Goal: Task Accomplishment & Management: Complete application form

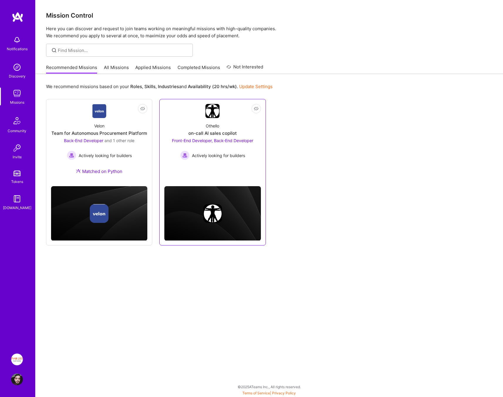
click at [235, 153] on span "Actively looking for builders" at bounding box center [218, 155] width 53 height 6
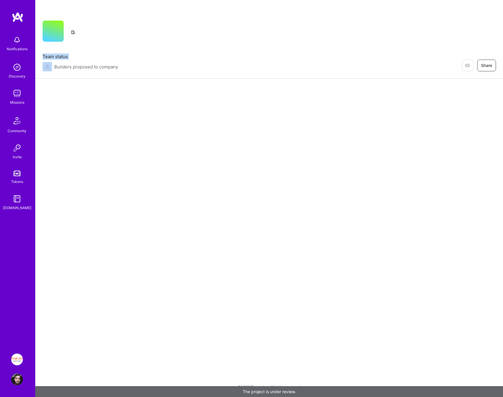
drag, startPoint x: 132, startPoint y: 67, endPoint x: 73, endPoint y: 68, distance: 58.4
click at [74, 68] on div "Team status Builders proposed to company Restore Not Interested Share" at bounding box center [270, 62] width 454 height 18
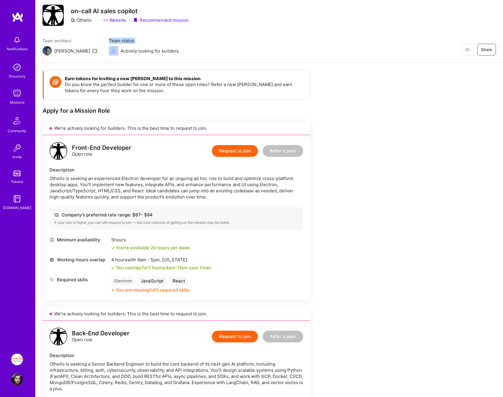
scroll to position [26, 0]
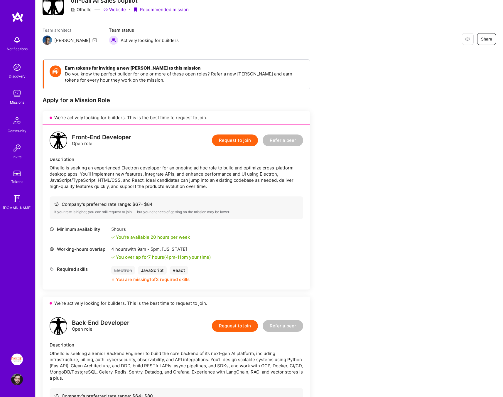
click at [168, 179] on div "Othello is seeking an experienced Electron developer for an ongoing ad hoc role…" at bounding box center [177, 177] width 254 height 25
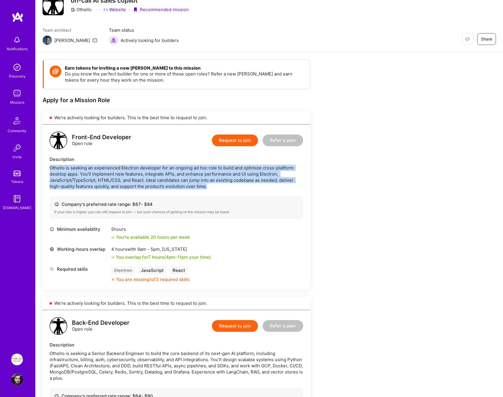
click at [168, 179] on div "Othello is seeking an experienced Electron developer for an ongoing ad hoc role…" at bounding box center [177, 177] width 254 height 25
click at [220, 187] on div "Othello is seeking an experienced Electron developer for an ongoing ad hoc role…" at bounding box center [177, 177] width 254 height 25
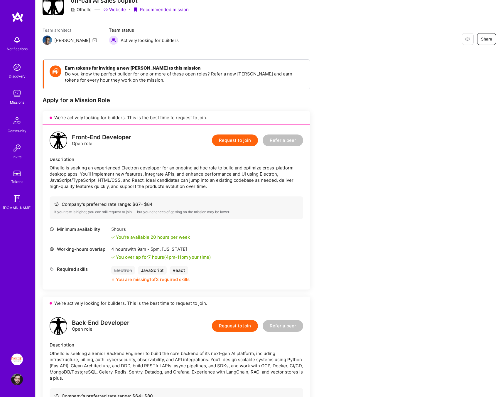
click at [220, 187] on div "Othello is seeking an experienced Electron developer for an ongoing ad hoc role…" at bounding box center [177, 177] width 254 height 25
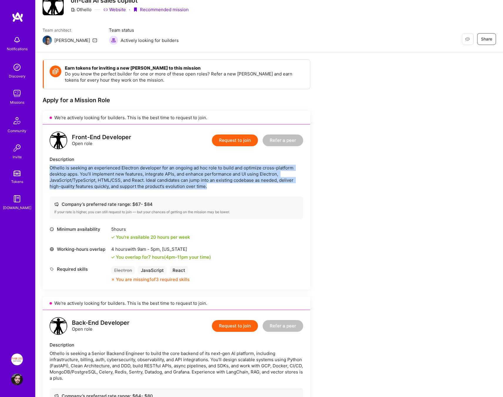
drag, startPoint x: 220, startPoint y: 187, endPoint x: 165, endPoint y: 184, distance: 54.4
click at [171, 184] on div "Othello is seeking an experienced Electron developer for an ongoing ad hoc role…" at bounding box center [177, 177] width 254 height 25
click at [151, 182] on div "Othello is seeking an experienced Electron developer for an ongoing ad hoc role…" at bounding box center [177, 177] width 254 height 25
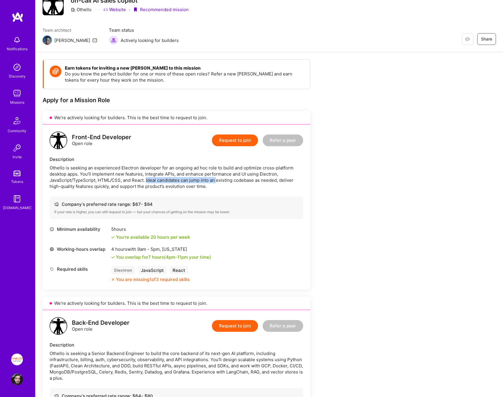
drag, startPoint x: 151, startPoint y: 182, endPoint x: 220, endPoint y: 183, distance: 68.4
click at [220, 183] on div "Othello is seeking an experienced Electron developer for an ongoing ad hoc role…" at bounding box center [177, 177] width 254 height 25
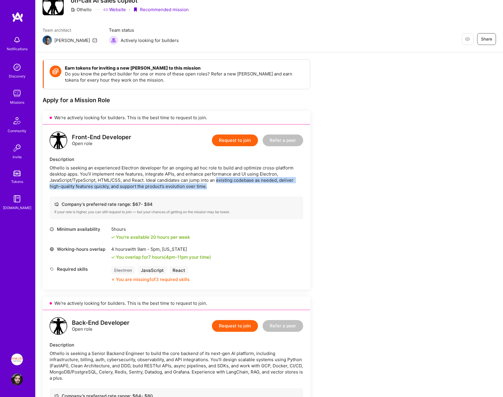
drag, startPoint x: 220, startPoint y: 183, endPoint x: 235, endPoint y: 189, distance: 16.6
click at [235, 189] on div "Othello is seeking an experienced Electron developer for an ongoing ad hoc role…" at bounding box center [177, 177] width 254 height 25
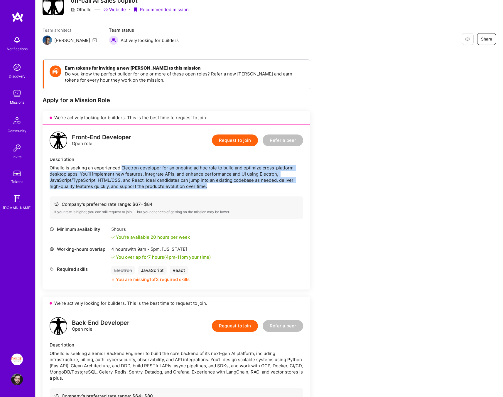
drag, startPoint x: 235, startPoint y: 189, endPoint x: 124, endPoint y: 167, distance: 113.0
click at [124, 167] on div "Othello is seeking an experienced Electron developer for an ongoing ad hoc role…" at bounding box center [177, 177] width 254 height 25
drag, startPoint x: 124, startPoint y: 167, endPoint x: 216, endPoint y: 184, distance: 93.0
click at [216, 184] on div "Othello is seeking an experienced Electron developer for an ongoing ad hoc role…" at bounding box center [177, 177] width 254 height 25
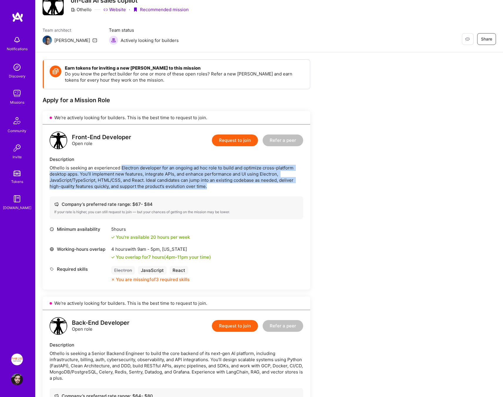
click at [216, 184] on div "Othello is seeking an experienced Electron developer for an ongoing ad hoc role…" at bounding box center [177, 177] width 254 height 25
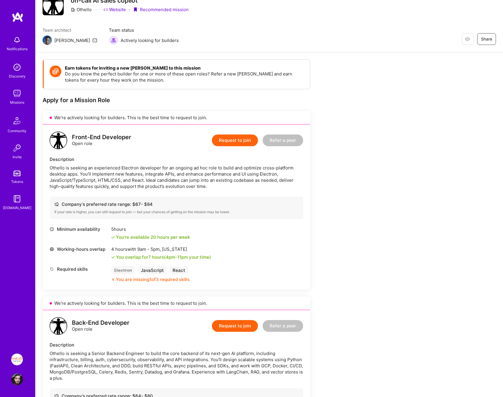
click at [216, 184] on div "Othello is seeking an experienced Electron developer for an ongoing ad hoc role…" at bounding box center [177, 177] width 254 height 25
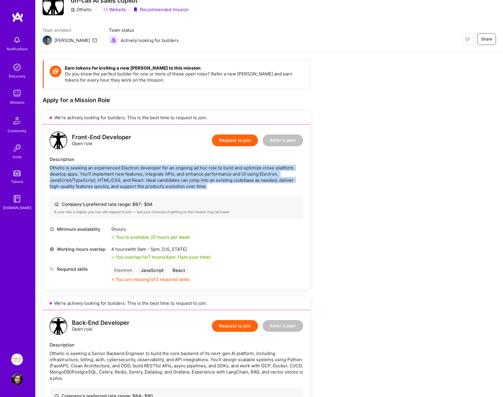
click at [216, 184] on div "Othello is seeking an experienced Electron developer for an ongoing ad hoc role…" at bounding box center [177, 177] width 254 height 25
click at [187, 184] on div "Othello is seeking an experienced Electron developer for an ongoing ad hoc role…" at bounding box center [177, 177] width 254 height 25
drag, startPoint x: 218, startPoint y: 184, endPoint x: 53, endPoint y: 166, distance: 167.0
click at [53, 166] on div "Othello is seeking an experienced Electron developer for an ongoing ad hoc role…" at bounding box center [177, 177] width 254 height 25
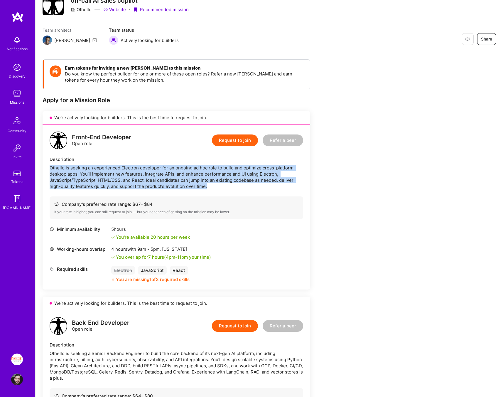
drag, startPoint x: 53, startPoint y: 166, endPoint x: 266, endPoint y: 183, distance: 214.5
click at [266, 183] on div "Othello is seeking an experienced Electron developer for an ongoing ad hoc role…" at bounding box center [177, 177] width 254 height 25
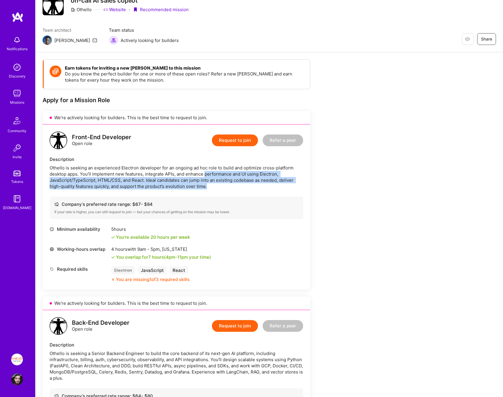
drag, startPoint x: 266, startPoint y: 183, endPoint x: 211, endPoint y: 173, distance: 55.9
click at [212, 173] on div "Othello is seeking an experienced Electron developer for an ongoing ad hoc role…" at bounding box center [177, 177] width 254 height 25
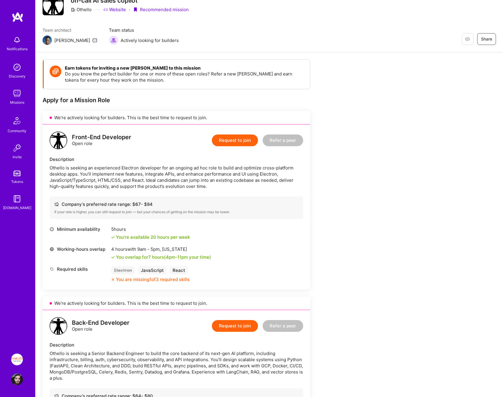
click at [212, 168] on div "Othello is seeking an experienced Electron developer for an ongoing ad hoc role…" at bounding box center [177, 177] width 254 height 25
drag, startPoint x: 212, startPoint y: 168, endPoint x: 143, endPoint y: 168, distance: 68.4
click at [144, 168] on div "Othello is seeking an experienced Electron developer for an ongoing ad hoc role…" at bounding box center [177, 177] width 254 height 25
click at [143, 168] on div "Othello is seeking an experienced Electron developer for an ongoing ad hoc role…" at bounding box center [177, 177] width 254 height 25
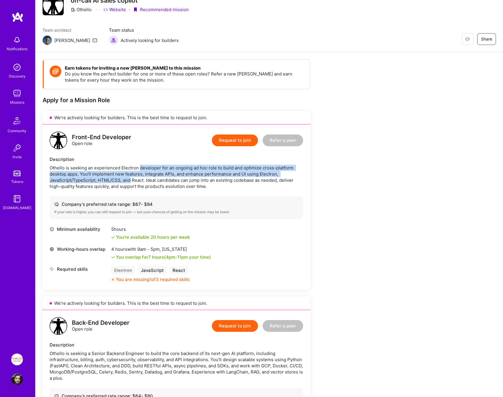
drag, startPoint x: 143, startPoint y: 168, endPoint x: 127, endPoint y: 183, distance: 22.2
click at [127, 183] on div "Othello is seeking an experienced Electron developer for an ongoing ad hoc role…" at bounding box center [177, 177] width 254 height 25
drag, startPoint x: 127, startPoint y: 183, endPoint x: 52, endPoint y: 162, distance: 77.6
click at [52, 162] on div "Description Othello is seeking an experienced Electron developer for an ongoing…" at bounding box center [177, 172] width 254 height 33
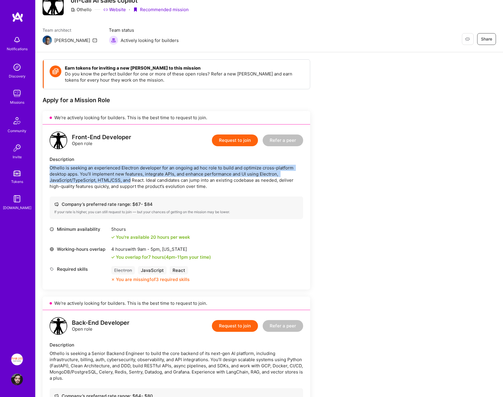
click at [58, 165] on div "Othello is seeking an experienced Electron developer for an ongoing ad hoc role…" at bounding box center [177, 177] width 254 height 25
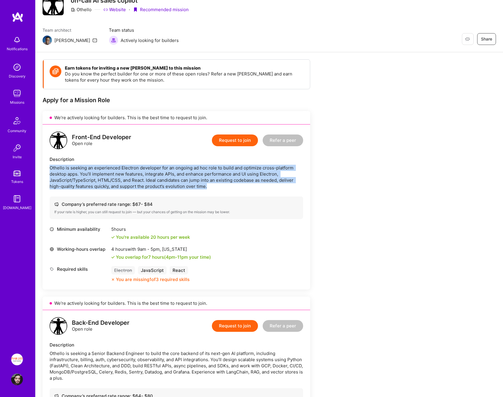
drag, startPoint x: 58, startPoint y: 164, endPoint x: 270, endPoint y: 184, distance: 212.6
click at [270, 184] on div "Othello is seeking an experienced Electron developer for an ongoing ad hoc role…" at bounding box center [177, 177] width 254 height 25
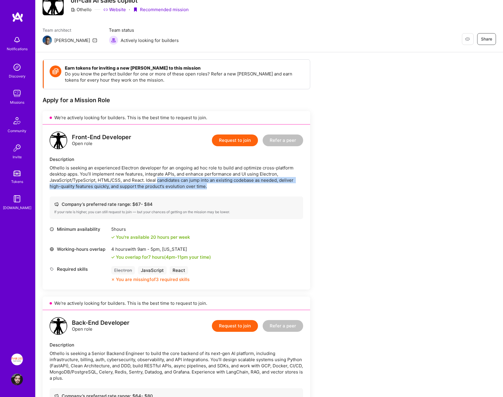
drag, startPoint x: 270, startPoint y: 184, endPoint x: 174, endPoint y: 183, distance: 96.0
click at [174, 183] on div "Othello is seeking an experienced Electron developer for an ongoing ad hoc role…" at bounding box center [177, 177] width 254 height 25
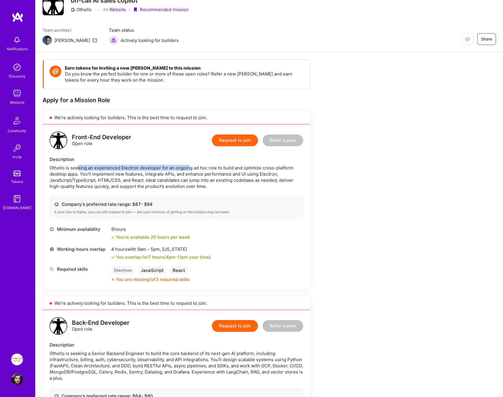
drag, startPoint x: 79, startPoint y: 170, endPoint x: 236, endPoint y: 175, distance: 157.8
click at [225, 173] on div "Othello is seeking an experienced Electron developer for an ongoing ad hoc role…" at bounding box center [177, 177] width 254 height 25
click at [236, 175] on div "Othello is seeking an experienced Electron developer for an ongoing ad hoc role…" at bounding box center [177, 177] width 254 height 25
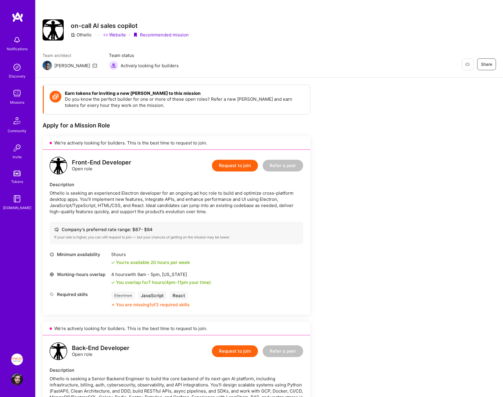
scroll to position [0, 0]
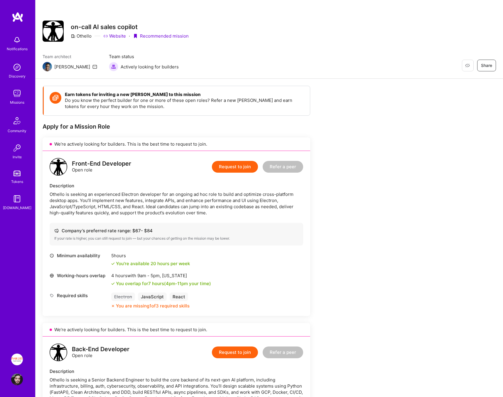
click at [238, 165] on button "Request to join" at bounding box center [235, 167] width 46 height 12
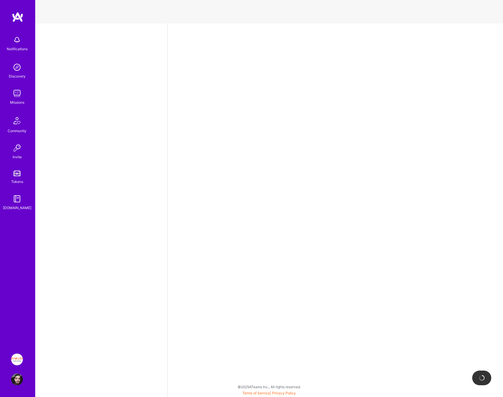
select select "IL"
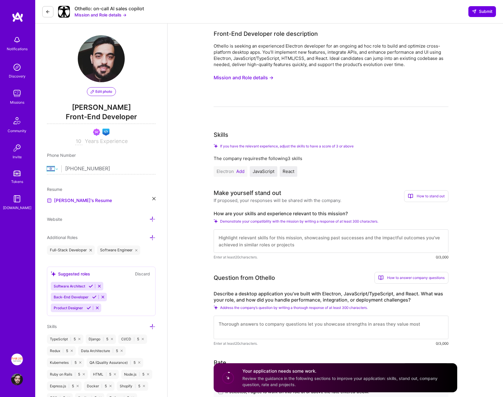
click at [52, 169] on select "[GEOGRAPHIC_DATA] [GEOGRAPHIC_DATA] [GEOGRAPHIC_DATA] [GEOGRAPHIC_DATA] [US_STA…" at bounding box center [54, 168] width 14 height 7
click at [117, 171] on input "[PHONE_NUMBER]" at bounding box center [110, 168] width 90 height 17
click at [311, 193] on h3 "Make yourself stand out" at bounding box center [278, 193] width 128 height 9
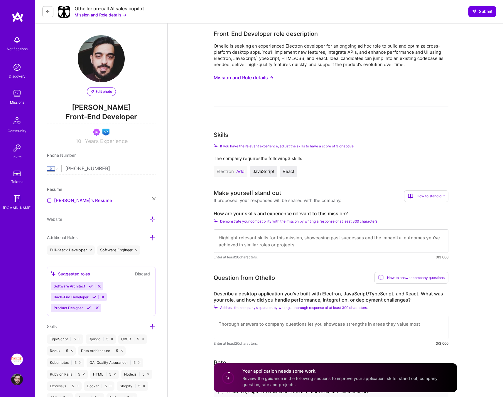
click at [315, 203] on div "If proposed, your responses will be shared with the company." at bounding box center [278, 200] width 128 height 6
click at [49, 169] on select "[GEOGRAPHIC_DATA] [GEOGRAPHIC_DATA] [GEOGRAPHIC_DATA] [GEOGRAPHIC_DATA] [US_STA…" at bounding box center [54, 168] width 14 height 7
click at [262, 162] on div "The company requires the following 3 skills Electron Add JavaScript React" at bounding box center [331, 165] width 235 height 21
click at [260, 159] on div "The company requires the following 3 skills" at bounding box center [331, 158] width 235 height 6
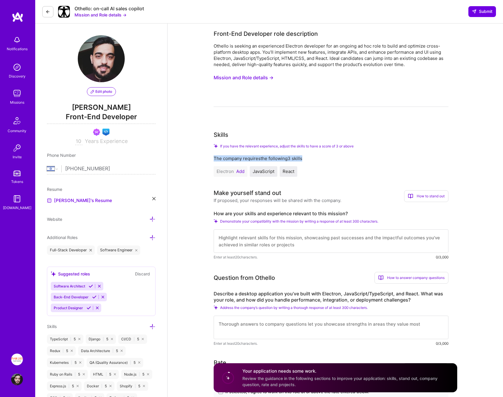
click at [260, 159] on div "The company requires the following 3 skills" at bounding box center [331, 158] width 235 height 6
click at [219, 166] on div "Electron Add" at bounding box center [231, 171] width 34 height 11
click at [236, 171] on button "Add" at bounding box center [240, 171] width 8 height 5
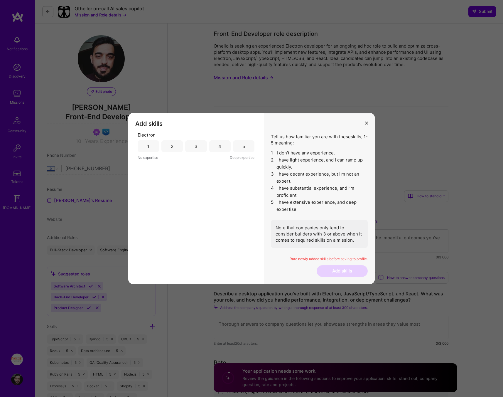
click at [254, 147] on div "5" at bounding box center [243, 146] width 21 height 12
click at [342, 267] on button "Add skills" at bounding box center [342, 271] width 51 height 12
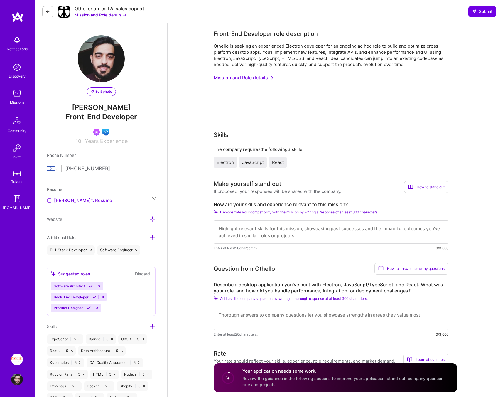
click at [317, 231] on textarea at bounding box center [331, 231] width 235 height 23
click at [256, 96] on div "Othello is seeking an experienced Electron developer for an ongoing ad hoc role…" at bounding box center [331, 75] width 235 height 64
click at [261, 75] on button "Mission and Role details →" at bounding box center [244, 77] width 60 height 11
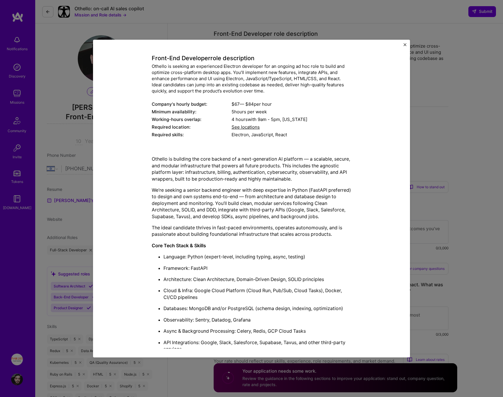
scroll to position [98, 0]
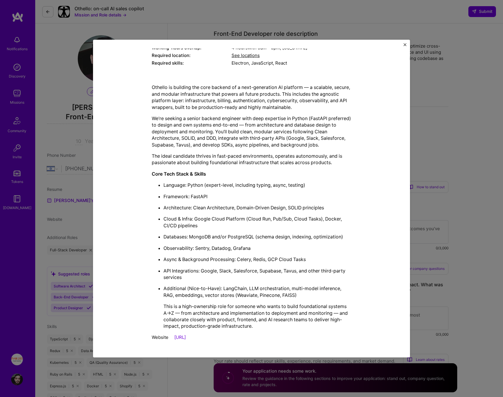
click at [256, 221] on p "Cloud & Infra: Google Cloud Platform (Cloud Run, Pub/Sub, Cloud Tasks), Docker,…" at bounding box center [258, 222] width 188 height 13
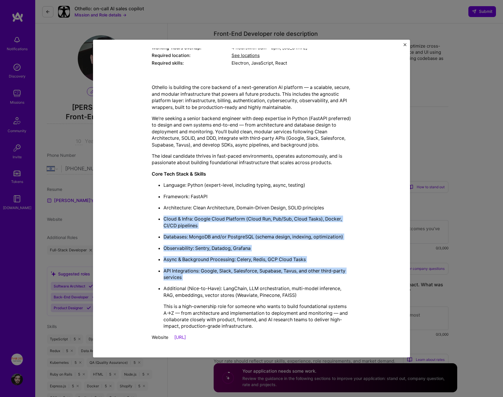
drag, startPoint x: 256, startPoint y: 221, endPoint x: 261, endPoint y: 268, distance: 47.5
click at [261, 268] on ul "Language: Python (expert-level, including typing, async, testing) Framework: Fa…" at bounding box center [252, 256] width 200 height 148
click at [261, 268] on p "API Integrations: Google, Slack, Salesforce, Supabase, Tavus, and other third-p…" at bounding box center [258, 273] width 188 height 13
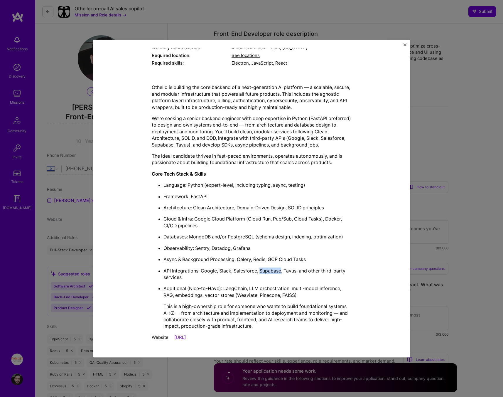
click at [261, 268] on p "API Integrations: Google, Slack, Salesforce, Supabase, Tavus, and other third-p…" at bounding box center [258, 273] width 188 height 13
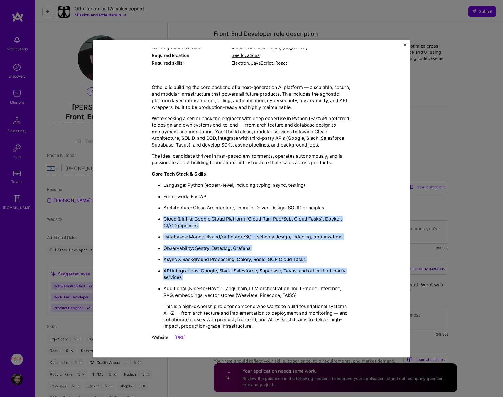
drag, startPoint x: 261, startPoint y: 268, endPoint x: 205, endPoint y: 223, distance: 71.5
click at [205, 223] on ul "Language: Python (expert-level, including typing, async, testing) Framework: Fa…" at bounding box center [252, 256] width 200 height 148
click at [205, 223] on p "Cloud & Infra: Google Cloud Platform (Cloud Run, Pub/Sub, Cloud Tasks), Docker,…" at bounding box center [258, 222] width 188 height 13
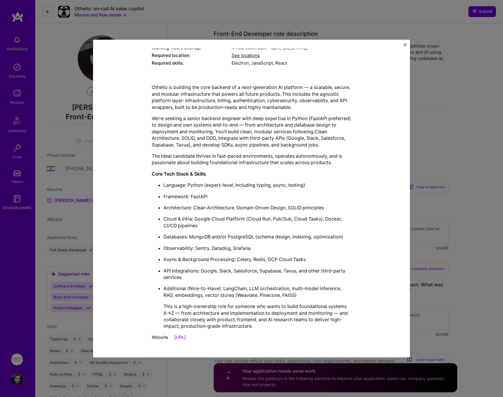
click at [205, 223] on p "Cloud & Infra: Google Cloud Platform (Cloud Run, Pub/Sub, Cloud Tasks), Docker,…" at bounding box center [258, 222] width 188 height 13
click at [222, 223] on p "Cloud & Infra: Google Cloud Platform (Cloud Run, Pub/Sub, Cloud Tasks), Docker,…" at bounding box center [258, 222] width 188 height 13
click at [278, 217] on p "Cloud & Infra: Google Cloud Platform (Cloud Run, Pub/Sub, Cloud Tasks), Docker,…" at bounding box center [258, 222] width 188 height 13
drag, startPoint x: 278, startPoint y: 217, endPoint x: 288, endPoint y: 217, distance: 9.7
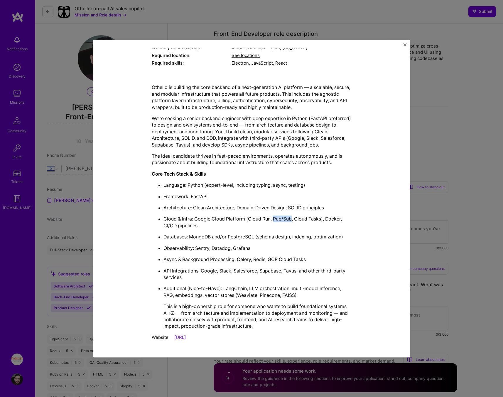
click at [287, 217] on p "Cloud & Infra: Google Cloud Platform (Cloud Run, Pub/Sub, Cloud Tasks), Docker,…" at bounding box center [258, 222] width 188 height 13
click at [319, 218] on p "Cloud & Infra: Google Cloud Platform (Cloud Run, Pub/Sub, Cloud Tasks), Docker,…" at bounding box center [258, 222] width 188 height 13
click at [256, 207] on p "Architecture: Clean Architecture, Domain-Driven Design, SOLID principles" at bounding box center [258, 207] width 188 height 6
drag, startPoint x: 256, startPoint y: 207, endPoint x: 310, endPoint y: 207, distance: 54.0
click at [310, 207] on p "Architecture: Clean Architecture, Domain-Driven Design, SOLID principles" at bounding box center [258, 207] width 188 height 6
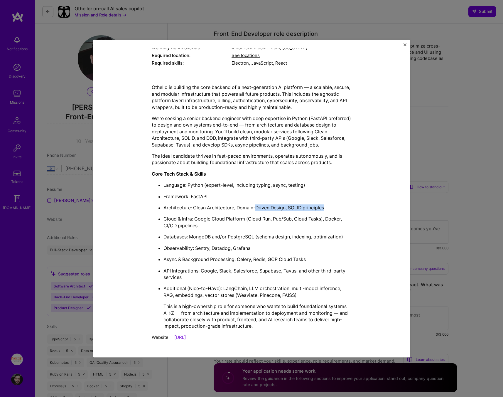
click at [310, 207] on p "Architecture: Clean Architecture, Domain-Driven Design, SOLID principles" at bounding box center [258, 207] width 188 height 6
click at [260, 193] on p "Framework: FastAPI" at bounding box center [258, 196] width 188 height 6
drag, startPoint x: 260, startPoint y: 193, endPoint x: 253, endPoint y: 183, distance: 12.0
click at [253, 183] on ul "Language: Python (expert-level, including typing, async, testing) Framework: Fa…" at bounding box center [252, 256] width 200 height 148
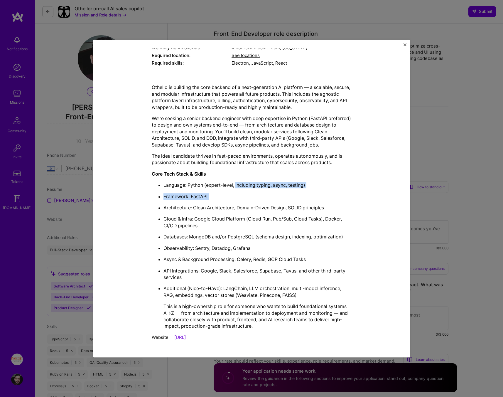
click at [253, 183] on p "Language: Python (expert-level, including typing, async, testing)" at bounding box center [258, 185] width 188 height 6
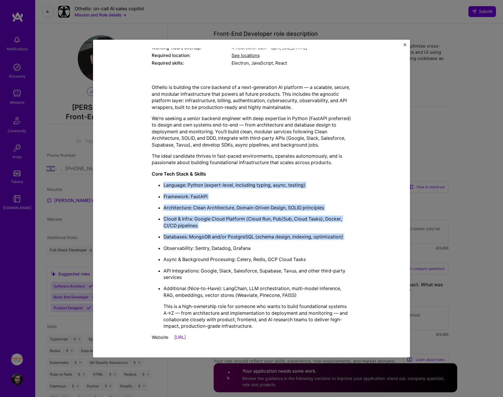
drag, startPoint x: 253, startPoint y: 183, endPoint x: 254, endPoint y: 235, distance: 52.3
click at [254, 235] on ul "Language: Python (expert-level, including typing, async, testing) Framework: Fa…" at bounding box center [252, 256] width 200 height 148
click at [254, 235] on p "Databases: MongoDB and/or PostgreSQL (schema design, indexing, optimization)" at bounding box center [258, 237] width 188 height 6
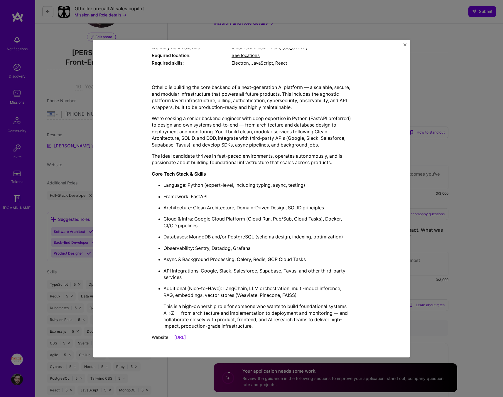
scroll to position [55, 0]
click at [201, 301] on li "Additional (Nice-to-Have): LangChain, LLM orchestration, multi-model inference,…" at bounding box center [258, 307] width 188 height 44
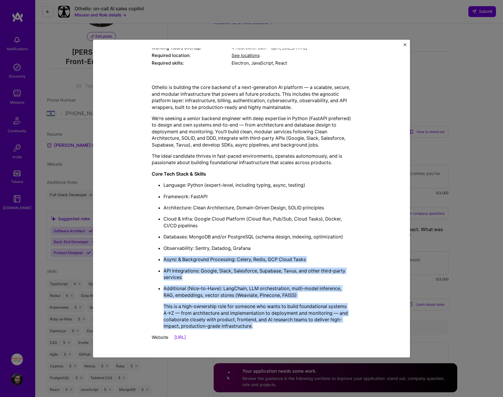
drag, startPoint x: 201, startPoint y: 301, endPoint x: 191, endPoint y: 249, distance: 52.9
click at [191, 249] on ul "Language: Python (expert-level, including typing, async, testing) Framework: Fa…" at bounding box center [252, 256] width 200 height 148
click at [191, 249] on p "Observability: Sentry, Datadog, Grafana" at bounding box center [258, 248] width 188 height 6
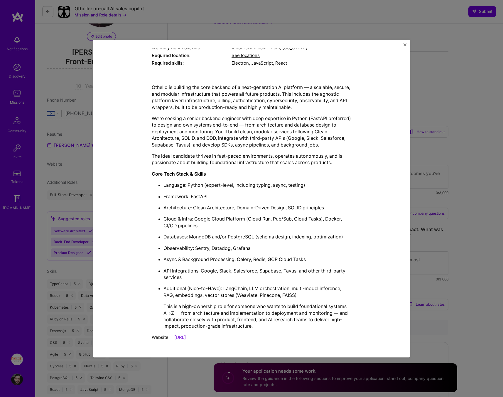
click at [265, 290] on p "Additional (Nice-to-Have): LangChain, LLM orchestration, multi-model inference,…" at bounding box center [258, 291] width 188 height 13
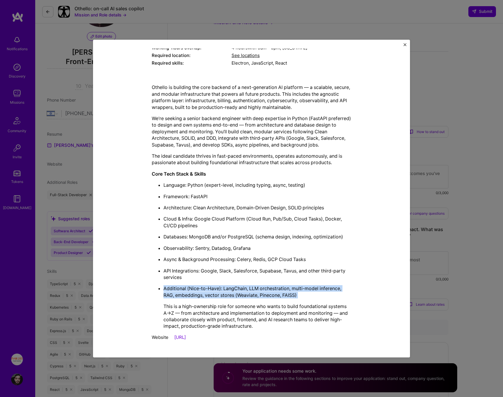
click at [265, 290] on p "Additional (Nice-to-Have): LangChain, LLM orchestration, multi-model inference,…" at bounding box center [258, 291] width 188 height 13
click at [308, 292] on p "Additional (Nice-to-Have): LangChain, LLM orchestration, multi-model inference,…" at bounding box center [258, 291] width 188 height 13
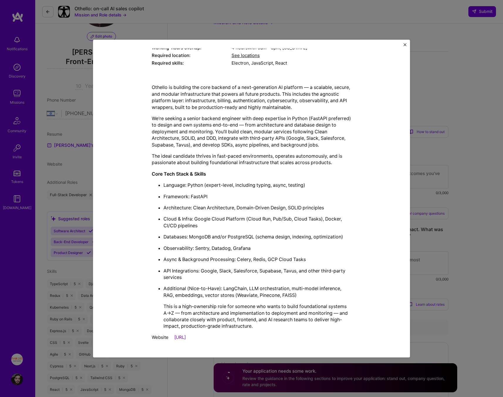
click at [308, 292] on p "Additional (Nice-to-Have): LangChain, LLM orchestration, multi-model inference,…" at bounding box center [258, 291] width 188 height 13
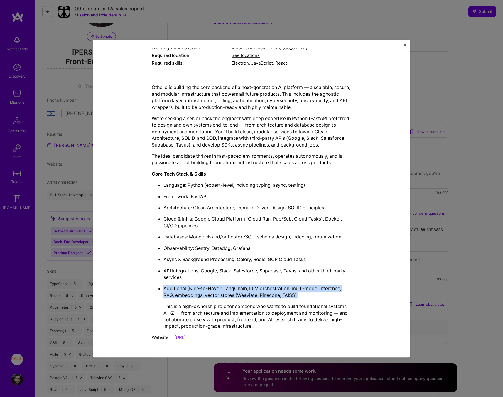
click at [308, 292] on p "Additional (Nice-to-Have): LangChain, LLM orchestration, multi-model inference,…" at bounding box center [258, 291] width 188 height 13
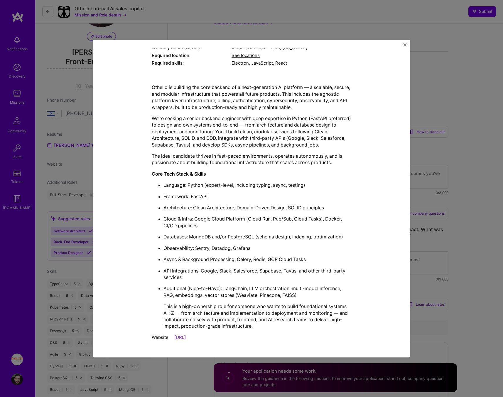
click at [303, 319] on p "This is a high-ownership role for someone who wants to build foundational syste…" at bounding box center [258, 316] width 188 height 26
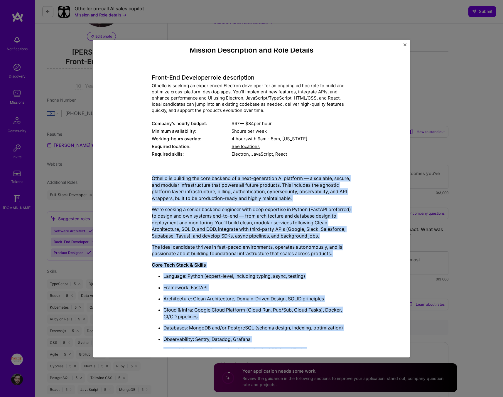
scroll to position [0, 0]
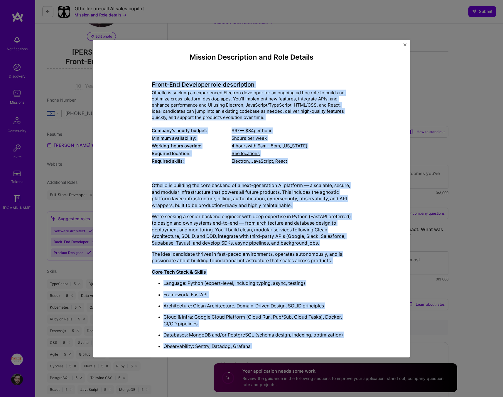
drag, startPoint x: 303, startPoint y: 319, endPoint x: 172, endPoint y: 82, distance: 271.0
click at [172, 82] on div "Mission Description and Role Details Front-End Developer role description Othel…" at bounding box center [252, 247] width 200 height 389
copy div "Lorem-Ips Dolorsita cons adipiscinge Seddoei te incidid ut laboreetdol Magnaali…"
click at [144, 177] on div "Mission Description and Role Details Front-End Developer role description Othel…" at bounding box center [252, 247] width 290 height 389
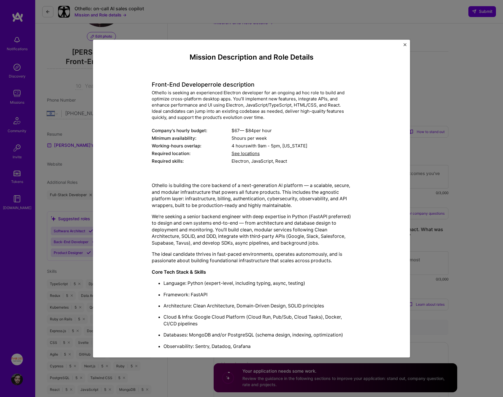
click at [140, 186] on div "Mission Description and Role Details Front-End Developer role description Othel…" at bounding box center [252, 247] width 290 height 389
click at [242, 107] on div "Othello is seeking an experienced Electron developer for an ongoing ad hoc role…" at bounding box center [252, 105] width 200 height 31
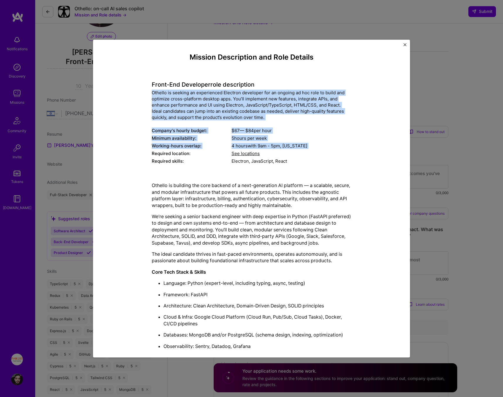
drag, startPoint x: 242, startPoint y: 107, endPoint x: 265, endPoint y: 149, distance: 48.0
click at [265, 149] on div "Front-End Developer role description Othello is seeking an experienced Electron…" at bounding box center [252, 119] width 200 height 92
click at [265, 149] on span "9am - 5pm ," at bounding box center [270, 146] width 26 height 6
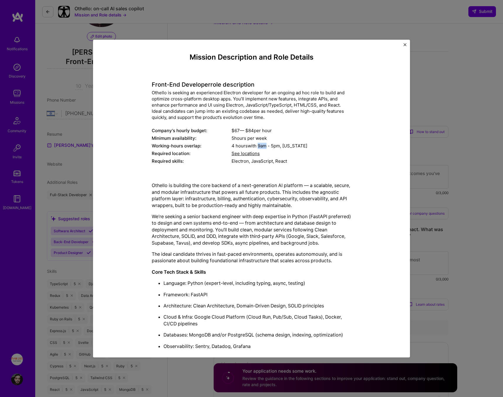
click at [265, 149] on span "9am - 5pm ," at bounding box center [270, 146] width 26 height 6
drag, startPoint x: 265, startPoint y: 149, endPoint x: 255, endPoint y: 133, distance: 18.8
click at [255, 133] on div "Front-End Developer role description Othello is seeking an experienced Electron…" at bounding box center [252, 119] width 200 height 92
click at [253, 132] on div "$ 67 — $ 84 per hour" at bounding box center [292, 131] width 120 height 6
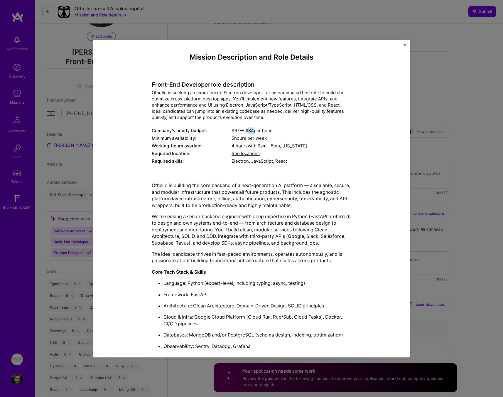
click at [253, 131] on div "$ 67 — $ 84 per hour" at bounding box center [292, 131] width 120 height 6
click at [254, 130] on div "$ 67 — $ 84 per hour" at bounding box center [292, 131] width 120 height 6
click at [252, 130] on div "$ 67 — $ 84 per hour" at bounding box center [292, 131] width 120 height 6
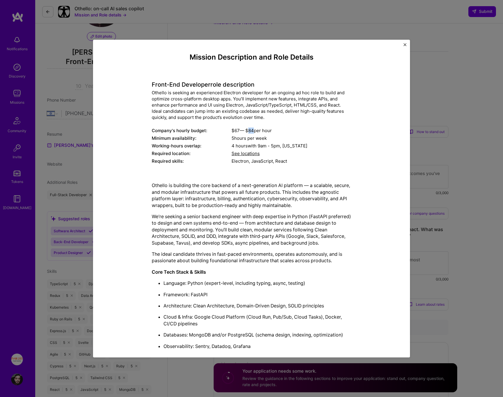
click at [252, 130] on div "$ 67 — $ 84 per hour" at bounding box center [292, 131] width 120 height 6
copy div "84"
click at [440, 139] on div "Mission Description and Role Details Front-End Developer role description Othel…" at bounding box center [251, 198] width 503 height 397
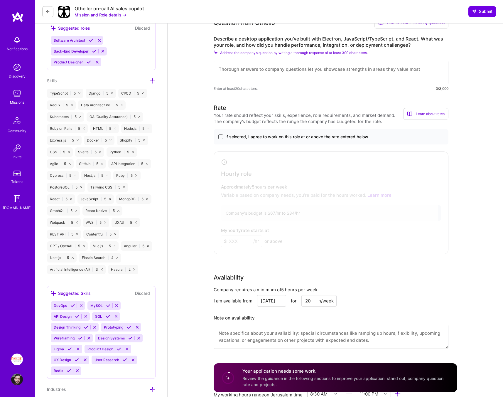
scroll to position [247, 0]
click at [221, 135] on span at bounding box center [220, 136] width 5 height 5
click at [0, 0] on input "If selected, I agree to work on this role at or above the rate entered below." at bounding box center [0, 0] width 0 height 0
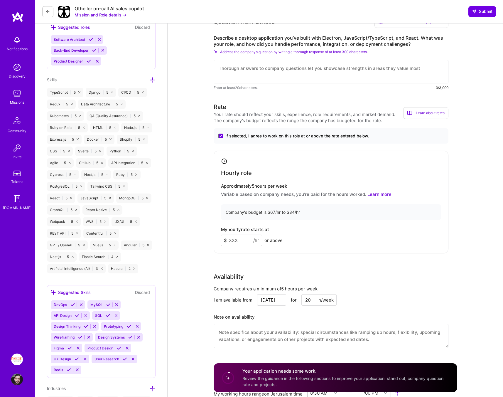
click at [241, 235] on input at bounding box center [241, 240] width 41 height 11
paste input "84"
click at [310, 235] on div "My hourly rate starts at $ 84 /hr or above" at bounding box center [331, 236] width 220 height 19
click at [239, 235] on div "$ 84 /hr" at bounding box center [241, 240] width 41 height 11
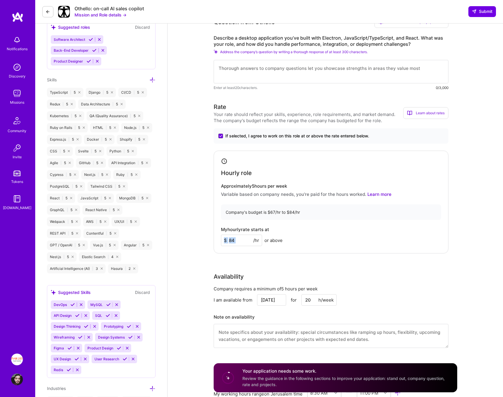
click at [244, 236] on input "84" at bounding box center [241, 240] width 41 height 11
click at [246, 239] on input "84" at bounding box center [241, 240] width 41 height 11
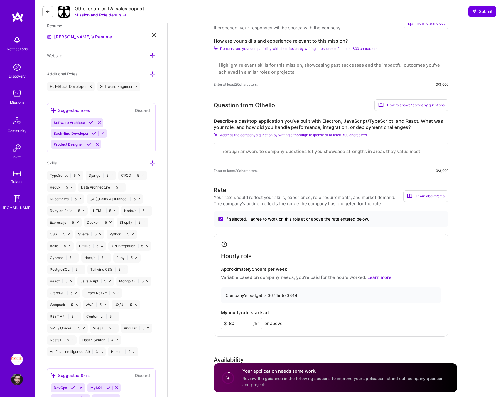
type input "80"
click at [248, 148] on textarea at bounding box center [331, 154] width 235 height 23
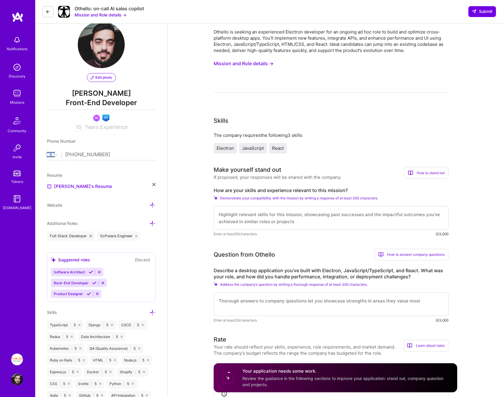
scroll to position [0, 0]
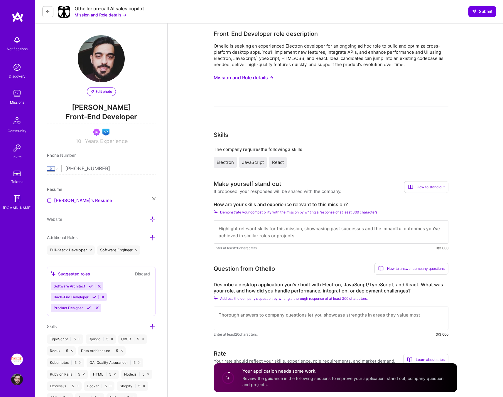
drag, startPoint x: 187, startPoint y: 209, endPoint x: 191, endPoint y: 209, distance: 4.2
click at [258, 225] on textarea at bounding box center [331, 231] width 235 height 23
click at [256, 230] on textarea at bounding box center [331, 231] width 235 height 23
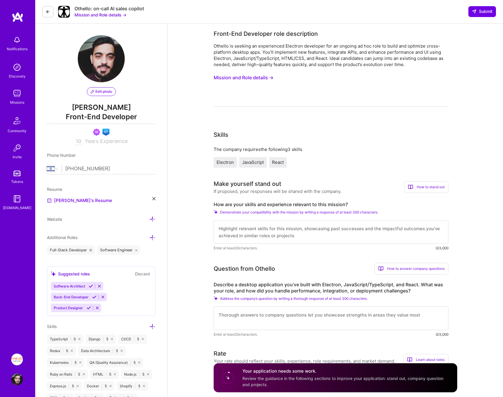
drag, startPoint x: 274, startPoint y: 235, endPoint x: 31, endPoint y: 213, distance: 243.8
click at [274, 235] on textarea at bounding box center [331, 231] width 235 height 23
click at [302, 205] on label "How are your skills and experience relevant to this mission?" at bounding box center [331, 204] width 235 height 6
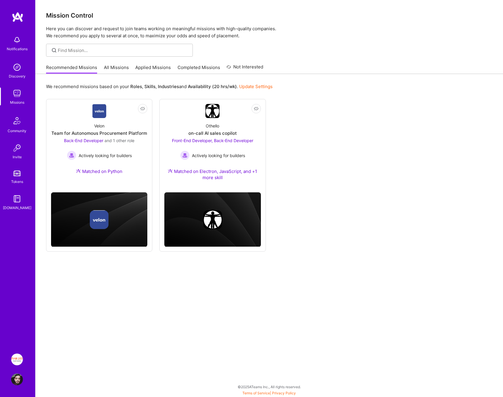
click at [135, 65] on link "Applied Missions" at bounding box center [153, 69] width 36 height 10
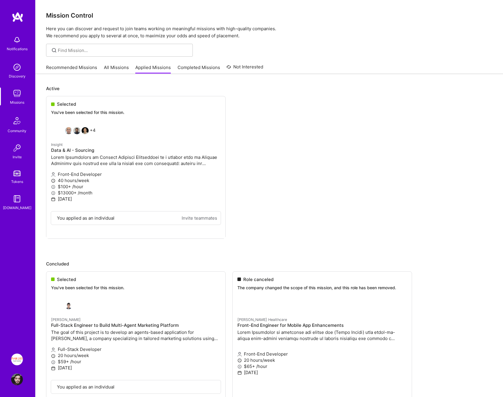
click at [290, 205] on ul "Selected You've been selected for this mission. +4 Insight Data & AI - Sourcing…" at bounding box center [269, 176] width 447 height 160
drag, startPoint x: 290, startPoint y: 205, endPoint x: 221, endPoint y: 189, distance: 70.7
click at [224, 189] on ul "Selected You've been selected for this mission. +4 Insight Data & AI - Sourcing…" at bounding box center [269, 176] width 447 height 160
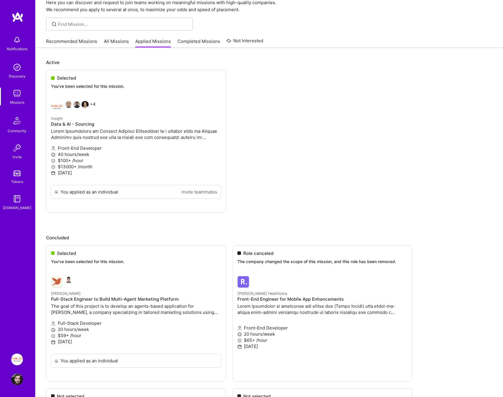
drag, startPoint x: 87, startPoint y: 326, endPoint x: 88, endPoint y: 329, distance: 3.6
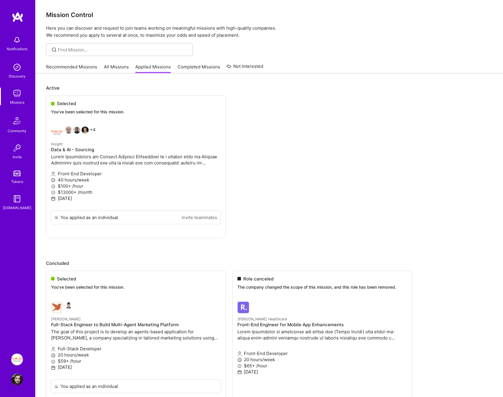
scroll to position [0, 0]
click at [200, 65] on link "Completed Missions" at bounding box center [199, 69] width 43 height 10
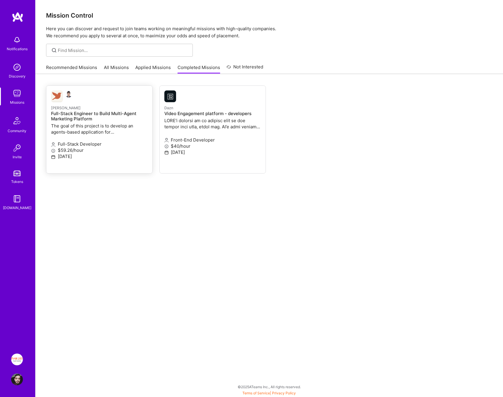
click at [127, 153] on p "$59.26/hour" at bounding box center [99, 150] width 97 height 6
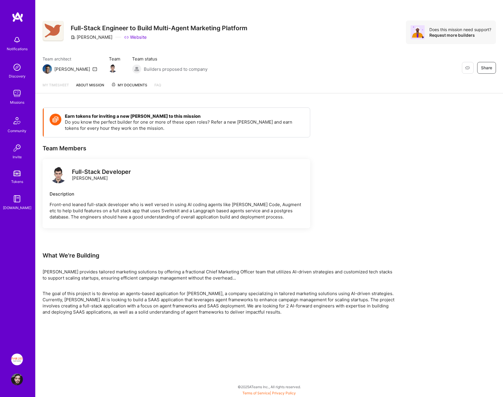
click at [81, 84] on link "About Mission" at bounding box center [90, 87] width 28 height 11
click at [125, 86] on span "My Documents" at bounding box center [129, 85] width 36 height 6
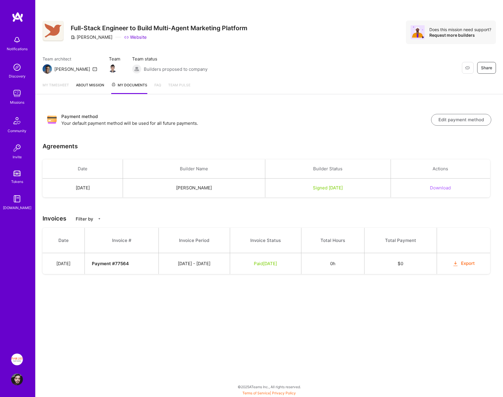
click at [99, 85] on link "About Mission" at bounding box center [90, 88] width 28 height 12
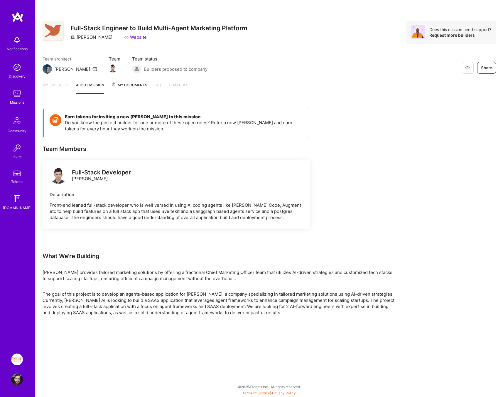
click at [60, 85] on link "My timesheet" at bounding box center [56, 88] width 26 height 12
click at [16, 92] on img at bounding box center [17, 93] width 12 height 12
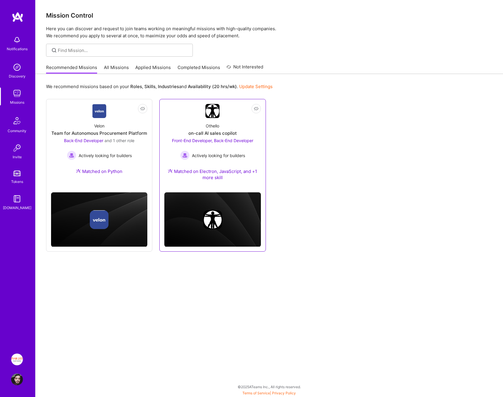
click at [186, 122] on div "Othello on-call AI sales copilot Front-End Developer, Back-End Developer Active…" at bounding box center [212, 153] width 96 height 70
